Goal: Transaction & Acquisition: Purchase product/service

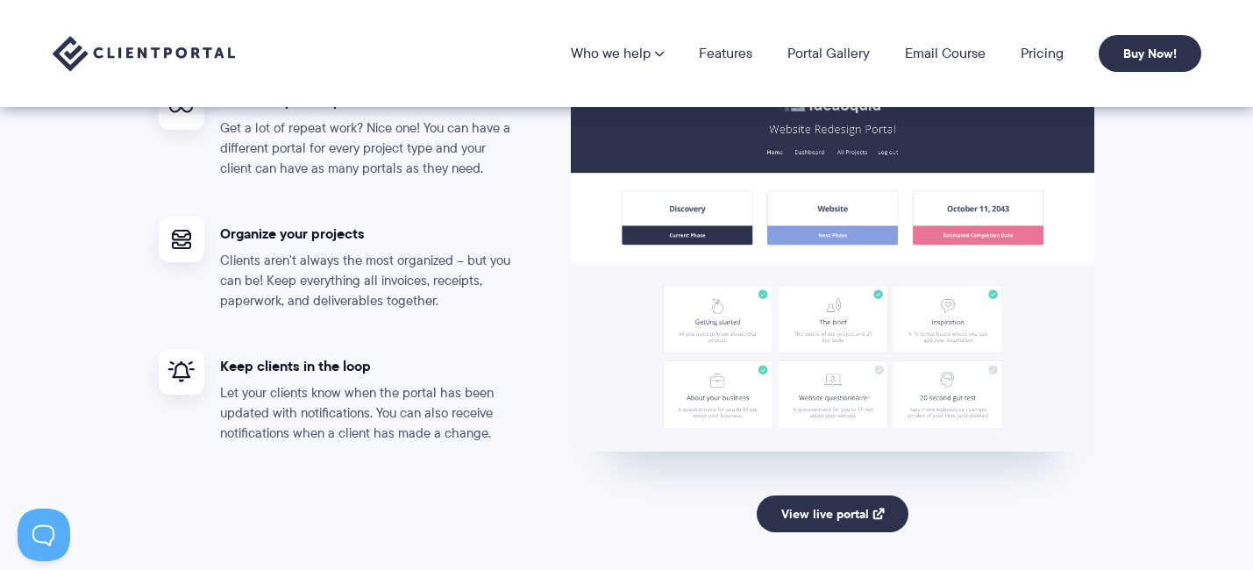
scroll to position [380, 0]
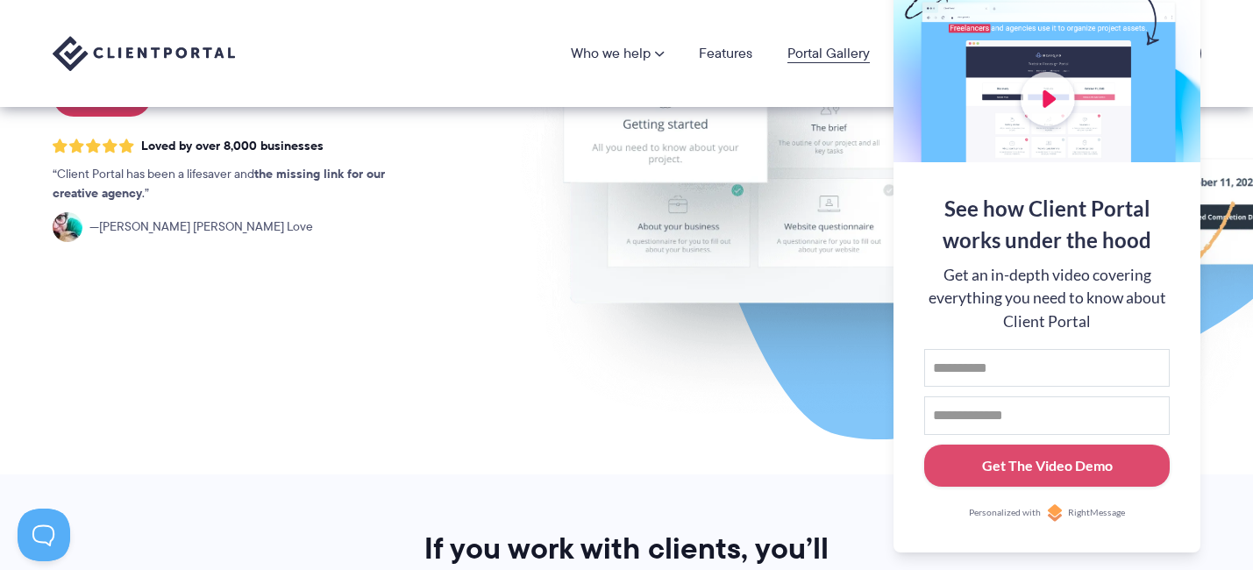
click at [834, 55] on link "Portal Gallery" at bounding box center [828, 53] width 82 height 14
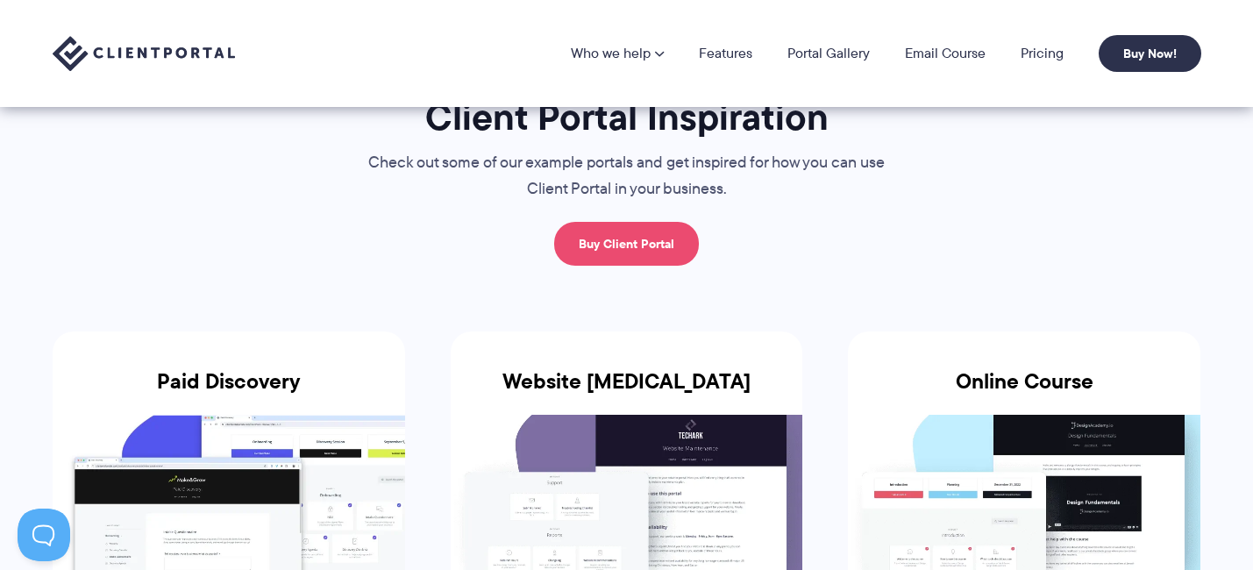
click at [581, 252] on link "Buy Client Portal" at bounding box center [626, 244] width 145 height 44
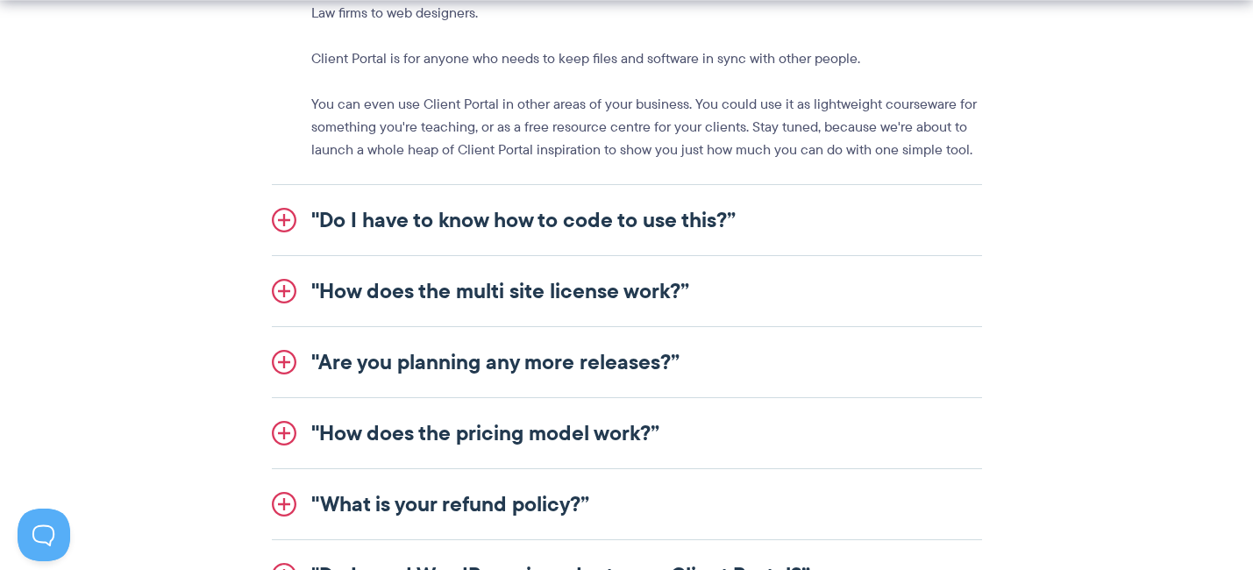
scroll to position [2272, 0]
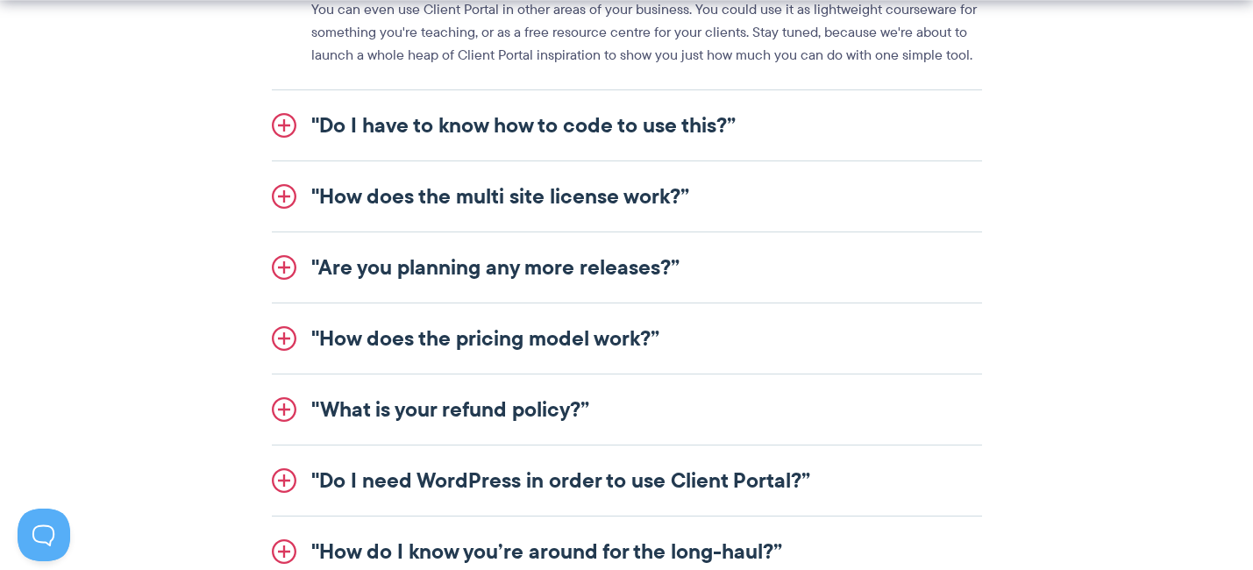
click at [511, 126] on link ""Do I have to know how to code to use this?”" at bounding box center [627, 125] width 710 height 70
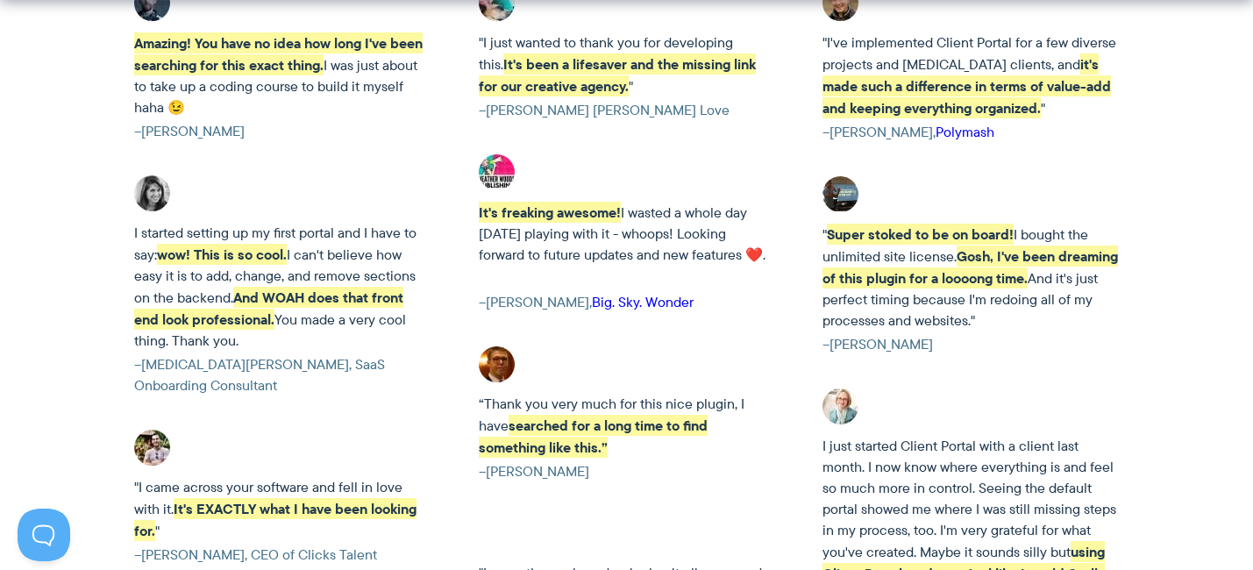
scroll to position [4423, 0]
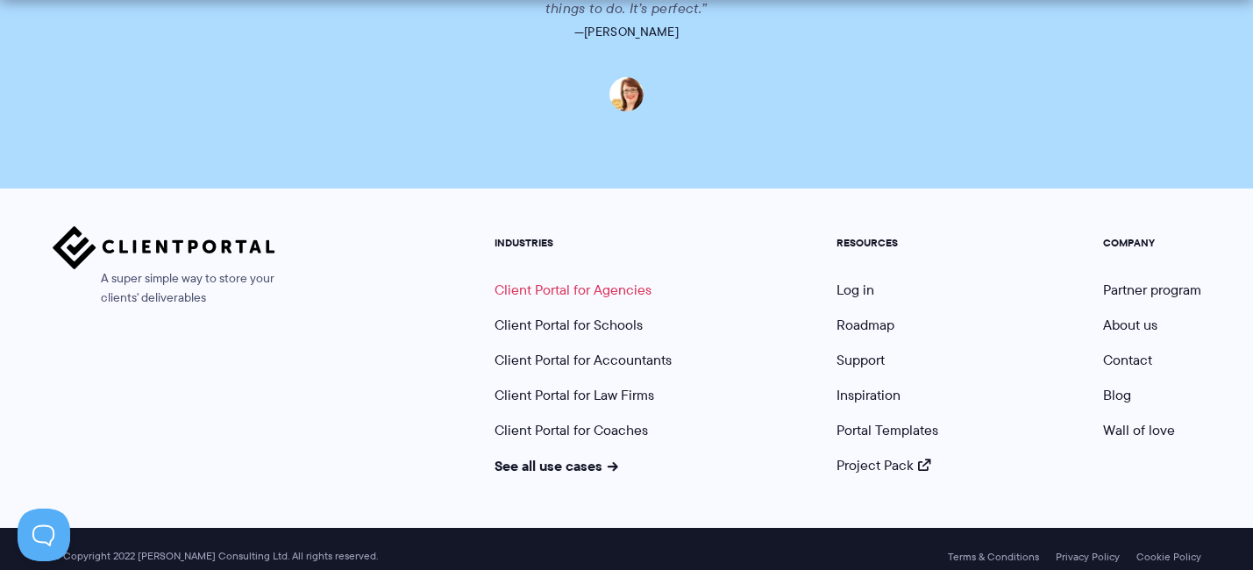
click at [584, 280] on link "Client Portal for Agencies" at bounding box center [572, 290] width 157 height 20
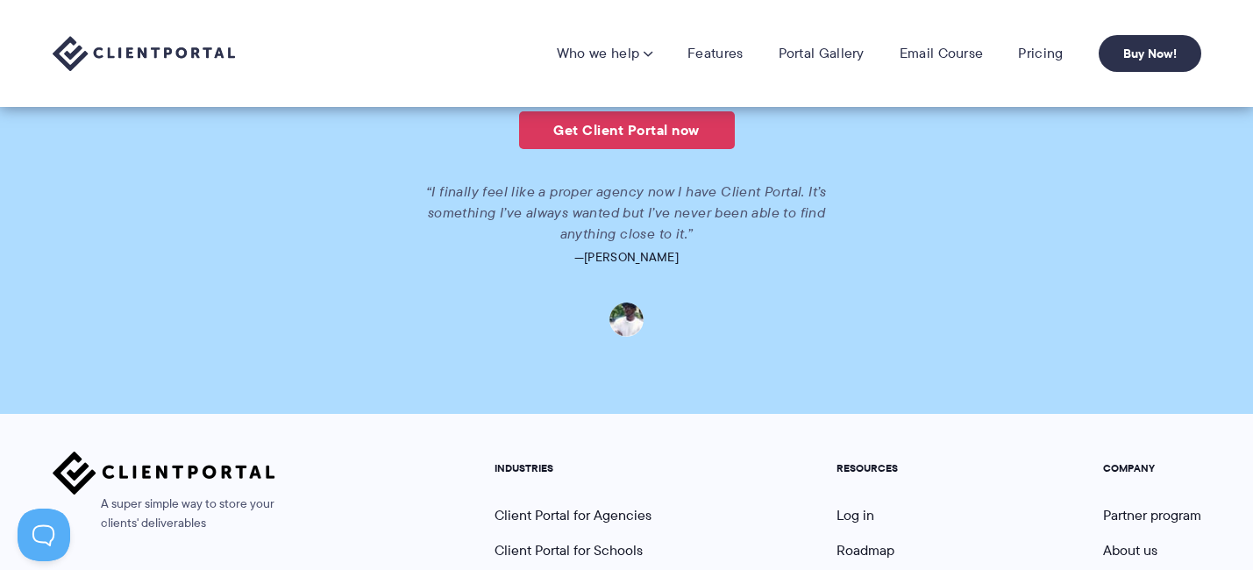
scroll to position [3905, 0]
